Goal: Task Accomplishment & Management: Manage account settings

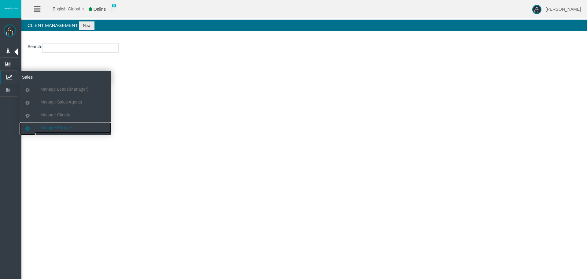
drag, startPoint x: 80, startPoint y: 126, endPoint x: 85, endPoint y: 76, distance: 50.4
click at [80, 126] on link "Manage Partners" at bounding box center [66, 127] width 92 height 11
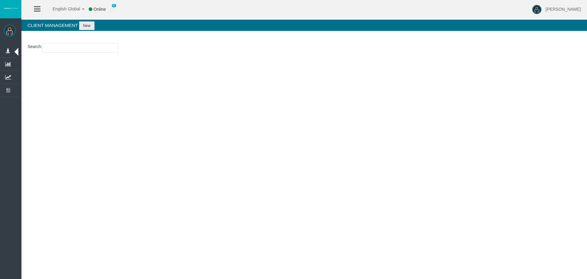
paste input "IB5veju"
type input "IB5veju"
click at [89, 49] on input "IB5veju" at bounding box center [80, 47] width 76 height 9
select select "25"
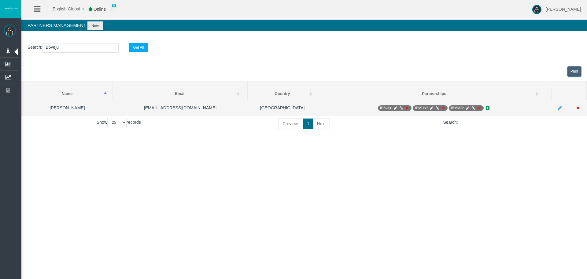
type input "IB5veju"
click at [397, 108] on icon at bounding box center [395, 108] width 5 height 4
select select "0"
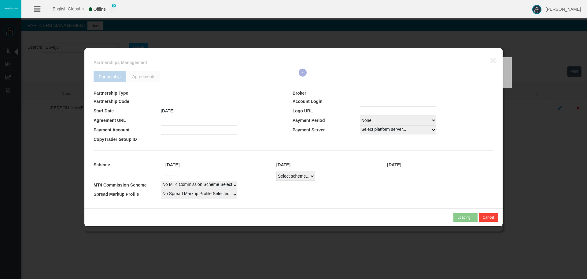
type input "IB5veju"
type input "19268495"
select select "1"
type input "19268495"
select select "1"
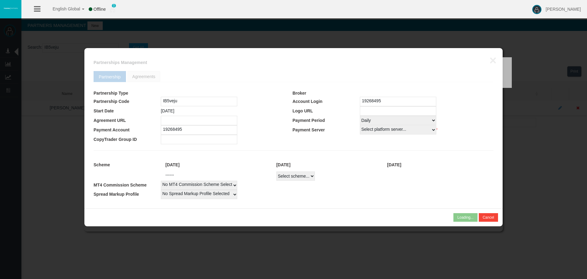
select select
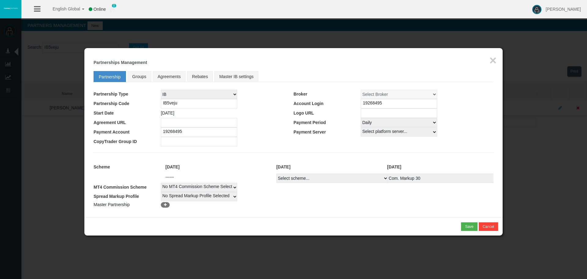
click at [365, 199] on td "No Spread Markup Profile Selected 1" at bounding box center [327, 196] width 333 height 9
click at [390, 198] on td "No Spread Markup Profile Selected 1" at bounding box center [327, 196] width 333 height 9
click at [492, 60] on button "×" at bounding box center [493, 60] width 7 height 12
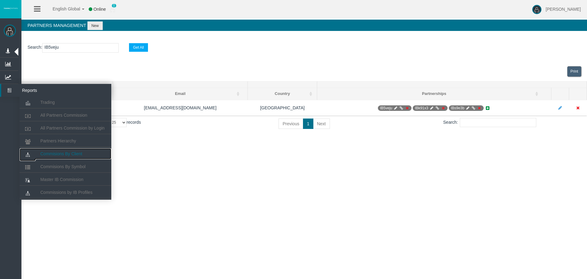
click at [77, 151] on span "Commisions By Client" at bounding box center [61, 153] width 42 height 5
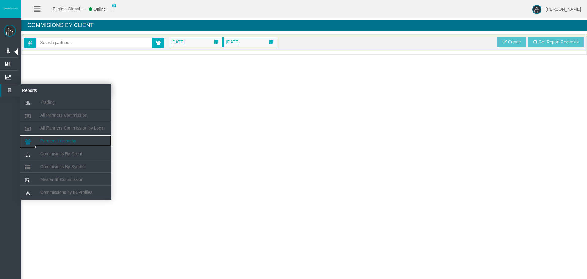
click at [82, 143] on link "Partners Hierarchy" at bounding box center [66, 140] width 92 height 11
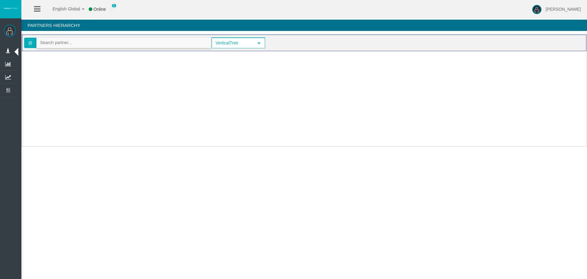
click at [80, 45] on input "text" at bounding box center [124, 42] width 174 height 9
paste input "IB5veju"
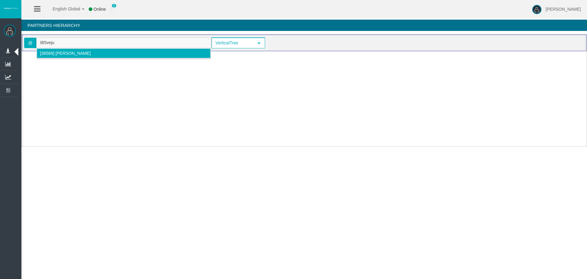
click at [66, 54] on span "[36569] [PERSON_NAME]" at bounding box center [65, 53] width 51 height 5
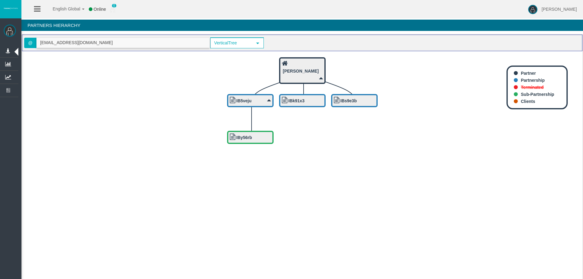
type input "[EMAIL_ADDRESS][DOMAIN_NAME]"
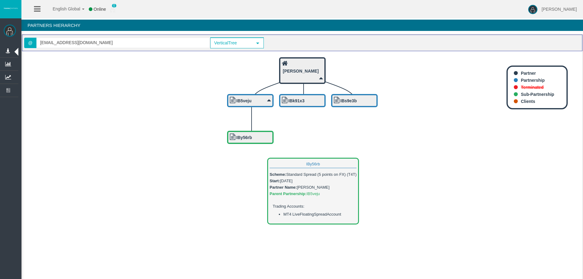
click at [242, 141] on div "IBy56rb" at bounding box center [250, 137] width 46 height 13
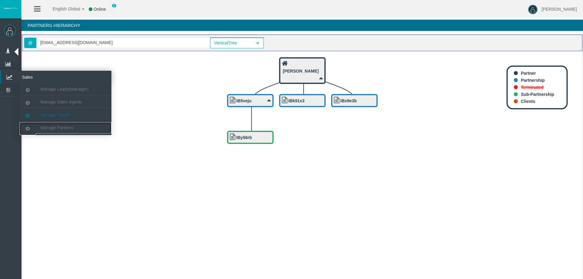
drag, startPoint x: 70, startPoint y: 130, endPoint x: 75, endPoint y: 112, distance: 18.0
click at [70, 130] on span "Manage Partners" at bounding box center [56, 127] width 33 height 5
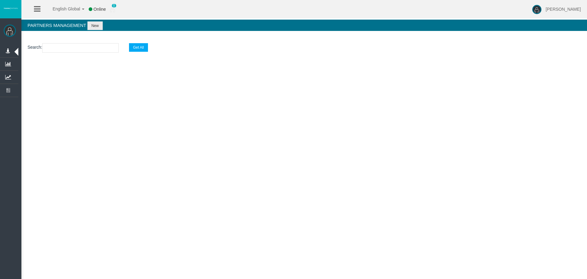
click at [76, 53] on section "Search : Get All" at bounding box center [304, 49] width 566 height 25
click at [80, 47] on input "text" at bounding box center [80, 47] width 76 height 9
paste input "IBy56rb"
type input "IBy56rb"
select select "25"
